Goal: Check status: Check status

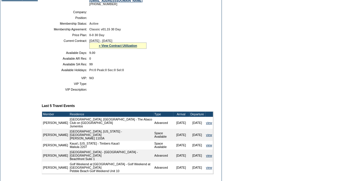
scroll to position [83, 0]
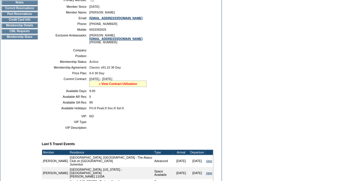
click at [109, 85] on link "» View Contract Utilization" at bounding box center [118, 83] width 38 height 3
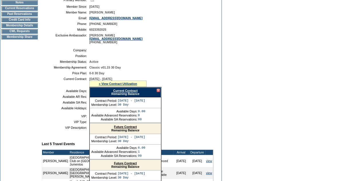
click at [124, 92] on link "Current Contract" at bounding box center [125, 90] width 24 height 3
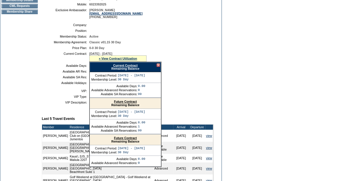
scroll to position [140, 0]
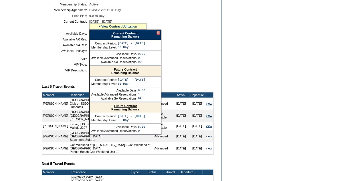
click at [159, 35] on div at bounding box center [158, 32] width 3 height 3
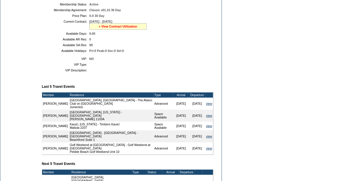
click at [107, 28] on link "» View Contract Utilization" at bounding box center [118, 26] width 38 height 3
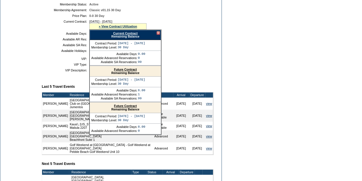
click at [123, 35] on link "Current Contract" at bounding box center [125, 33] width 24 height 3
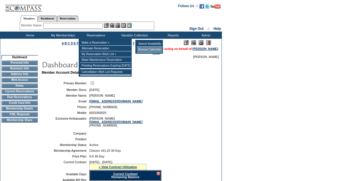
click at [148, 50] on td "Browse Calendars" at bounding box center [150, 50] width 26 height 6
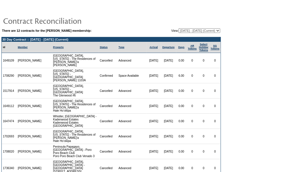
click at [196, 30] on select "10/16/17 - 10/31/18 11/01/18 - 10/31/19 11/01/19 - 10/31/20 11/01/20 - 10/31/21…" at bounding box center [200, 30] width 42 height 5
select select "137217"
click at [179, 28] on select "10/16/17 - 10/31/18 11/01/18 - 10/31/19 11/01/19 - 10/31/20 11/01/20 - 10/31/21…" at bounding box center [200, 30] width 42 height 5
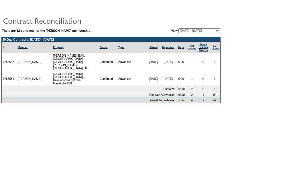
click at [197, 26] on td at bounding box center [110, 20] width 219 height 11
click at [199, 31] on select "[DATE] - [DATE] [DATE] - [DATE] [DATE] - [DATE] [DATE] - [DATE] [DATE] - [DATE]…" at bounding box center [200, 30] width 42 height 5
select select "121171"
click at [179, 28] on select "[DATE] - [DATE] [DATE] - [DATE] [DATE] - [DATE] [DATE] - [DATE] [DATE] - [DATE]…" at bounding box center [200, 30] width 42 height 5
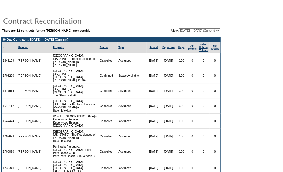
click at [208, 31] on select "[DATE] - [DATE] [DATE] - [DATE] [DATE] - [DATE] [DATE] - [DATE] [DATE] - [DATE]…" at bounding box center [200, 30] width 42 height 5
select select "126753"
click at [179, 28] on select "10/16/17 - 10/31/18 11/01/18 - 10/31/19 11/01/19 - 10/31/20 11/01/20 - 10/31/21…" at bounding box center [200, 30] width 42 height 5
